Goal: Book appointment/travel/reservation

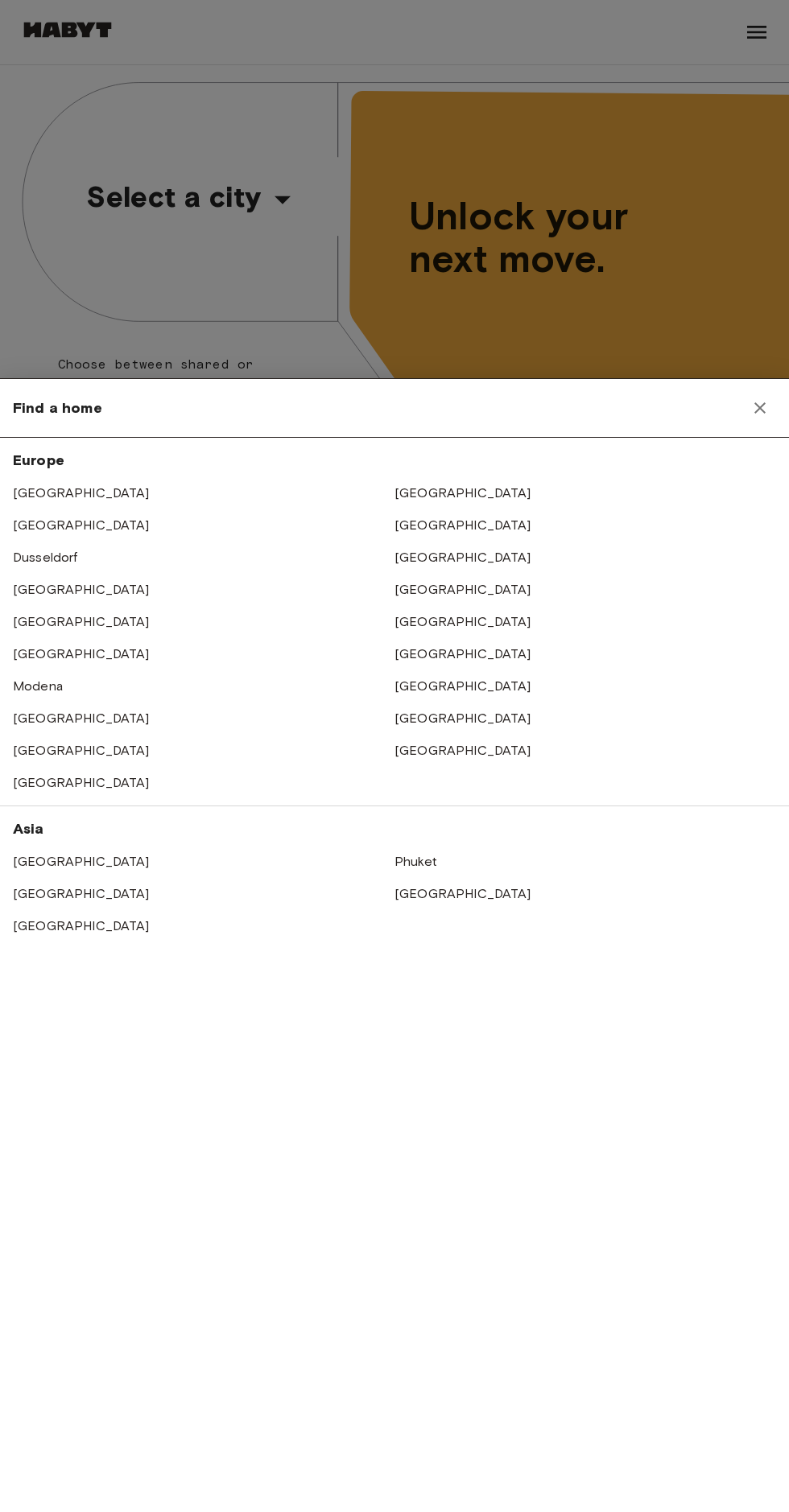
click at [427, 680] on link "[GEOGRAPHIC_DATA]" at bounding box center [463, 686] width 137 height 15
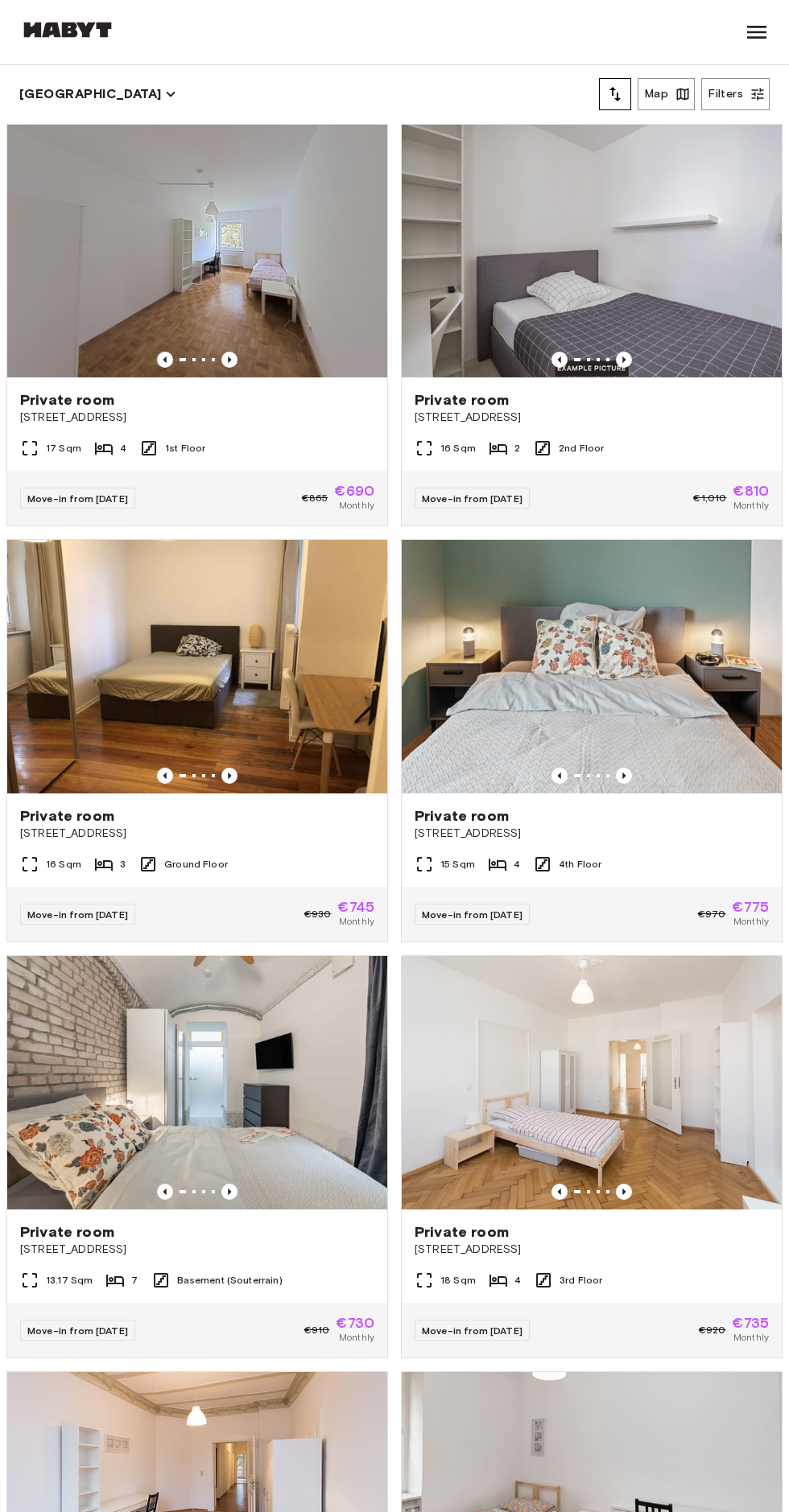
scroll to position [416, 0]
click at [585, 788] on img at bounding box center [591, 666] width 379 height 254
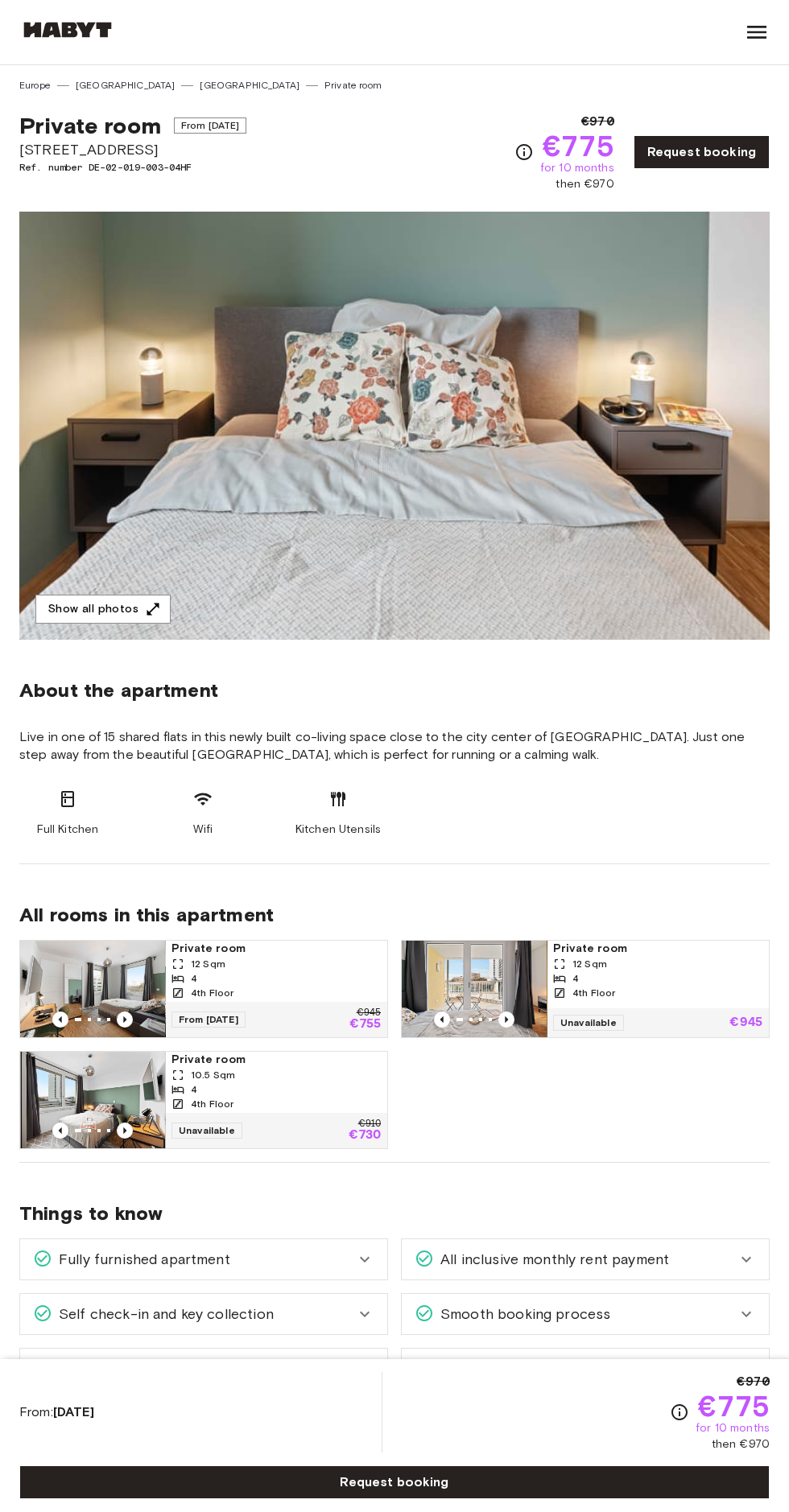
copy div "Private room From [DATE][GEOGRAPHIC_DATA][STREET_ADDRESS]"
click at [396, 1475] on link "Request booking" at bounding box center [394, 1482] width 750 height 34
